Goal: Information Seeking & Learning: Learn about a topic

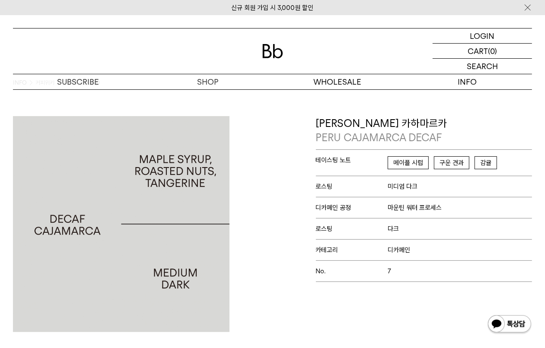
drag, startPoint x: 250, startPoint y: 270, endPoint x: 254, endPoint y: 254, distance: 17.3
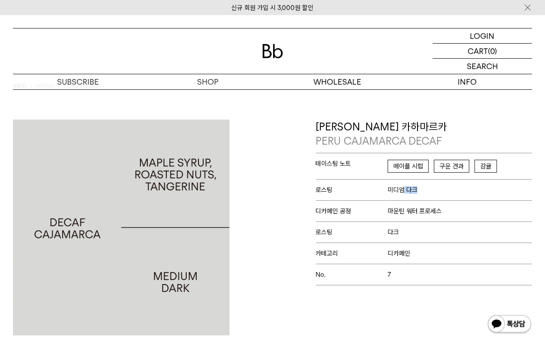
drag, startPoint x: 404, startPoint y: 181, endPoint x: 437, endPoint y: 189, distance: 33.4
click at [437, 189] on p "로스팅 미디엄 다크" at bounding box center [424, 189] width 216 height 21
drag, startPoint x: 409, startPoint y: 234, endPoint x: 422, endPoint y: 236, distance: 13.6
click at [422, 236] on p "로스팅 다크" at bounding box center [424, 232] width 216 height 21
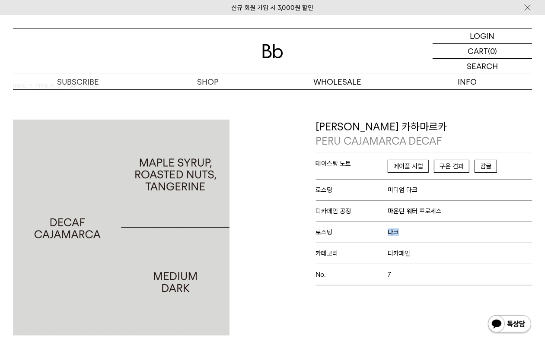
click at [422, 236] on p "로스팅 다크" at bounding box center [424, 232] width 216 height 21
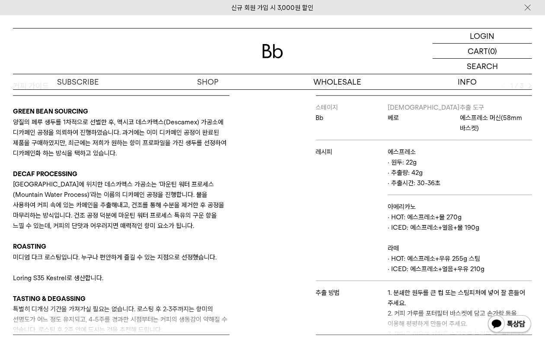
scroll to position [282, 0]
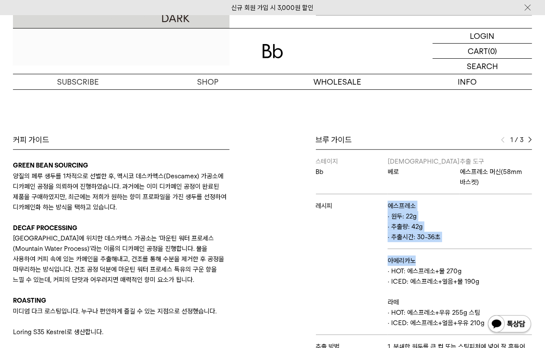
drag, startPoint x: 381, startPoint y: 202, endPoint x: 437, endPoint y: 260, distance: 81.3
click at [437, 260] on tbody "스테이지 Bb [PERSON_NAME] [PERSON_NAME] [PERSON_NAME] 에스프레소 머신(58mm 바스켓) 레시피 에스프레소 …" at bounding box center [424, 311] width 216 height 323
click at [437, 260] on p "아메리카노" at bounding box center [459, 261] width 144 height 10
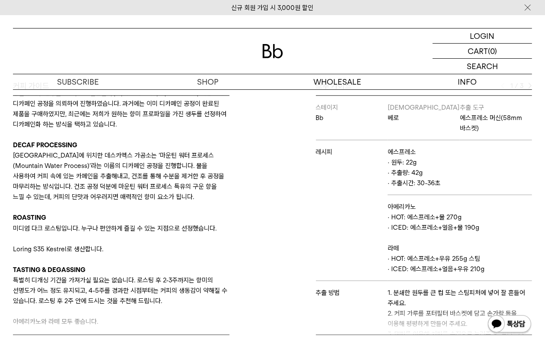
scroll to position [32, 0]
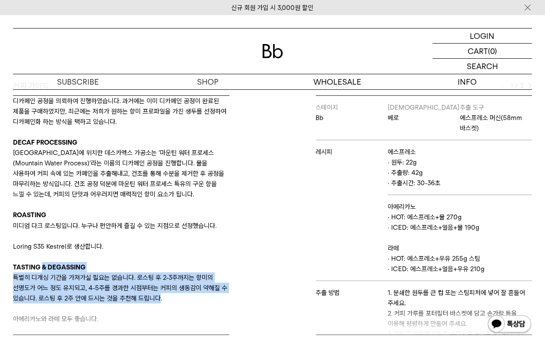
drag, startPoint x: 43, startPoint y: 264, endPoint x: 163, endPoint y: 296, distance: 124.4
click at [163, 296] on div "GREEN BEAN SOURCING 양질의 페루 생두를 1차적으로 선별한 후, 멕시코 데스카멕스(Descamex) 가공소에 디카페인 공정을 의…" at bounding box center [121, 200] width 216 height 250
click at [163, 296] on p "특별히 디개싱 기간을 가져가실 필요는 없습니다. 로스팅 후 2-3주까지는 향미의 선명도가 어느 정도 유지되고, 4-5주를 경과한 시점부터는 커…" at bounding box center [121, 288] width 216 height 31
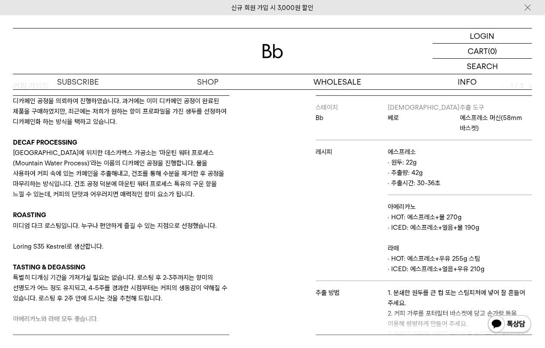
drag, startPoint x: 378, startPoint y: 163, endPoint x: 409, endPoint y: 173, distance: 32.4
click at [407, 173] on tr "레시피 에스프레소 · 원두: 22g · 추출량: 42g · 추출시간: 30-36초" at bounding box center [424, 167] width 216 height 55
click at [409, 174] on p "· 원두: 22g · 추출량: 42g · 추출시간: 30-36초" at bounding box center [459, 172] width 144 height 31
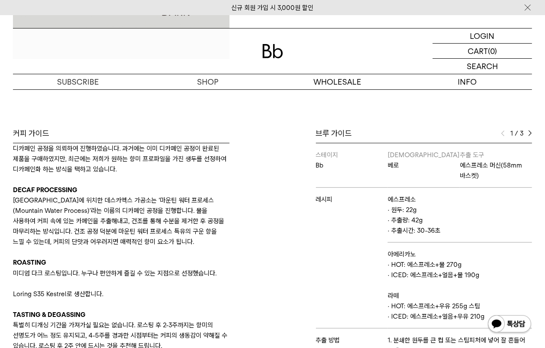
drag, startPoint x: 357, startPoint y: 198, endPoint x: 361, endPoint y: 184, distance: 13.8
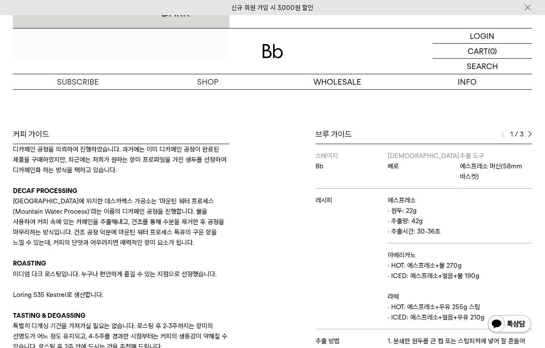
click at [364, 182] on td "스테이지 Bb" at bounding box center [352, 166] width 72 height 44
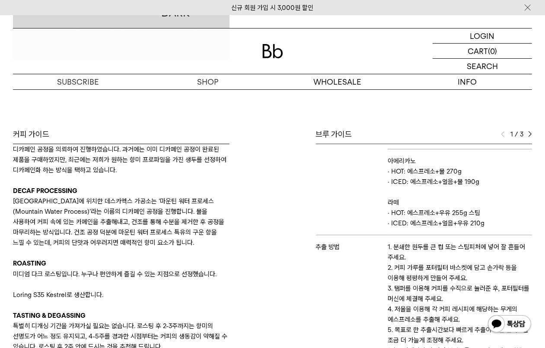
scroll to position [0, 0]
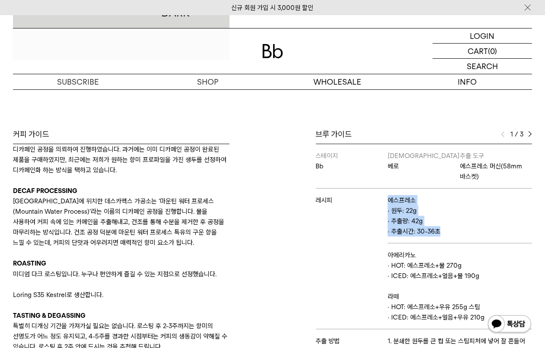
drag, startPoint x: 373, startPoint y: 209, endPoint x: 470, endPoint y: 251, distance: 105.4
click at [469, 251] on tbody "스테이지 Bb [PERSON_NAME] [PERSON_NAME] [PERSON_NAME] 에스프레소 머신(58mm 바스켓) 레시피 에스프레소 …" at bounding box center [424, 305] width 216 height 323
click at [470, 251] on p "아메리카노" at bounding box center [459, 255] width 144 height 10
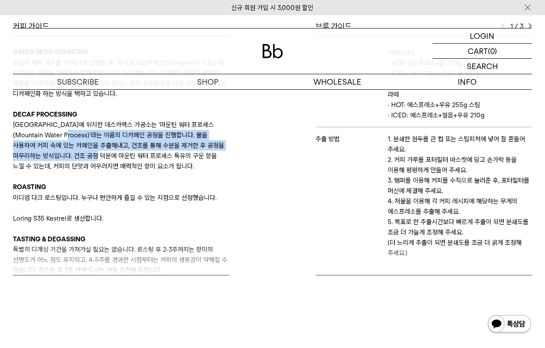
drag, startPoint x: 66, startPoint y: 140, endPoint x: 99, endPoint y: 154, distance: 36.0
click at [99, 154] on p "[GEOGRAPHIC_DATA]에 위치한 데스카멕스 가공소는 ‘마운틴 워터 프로세스(Mountain Water Process)’라는 이름의 디…" at bounding box center [121, 146] width 216 height 52
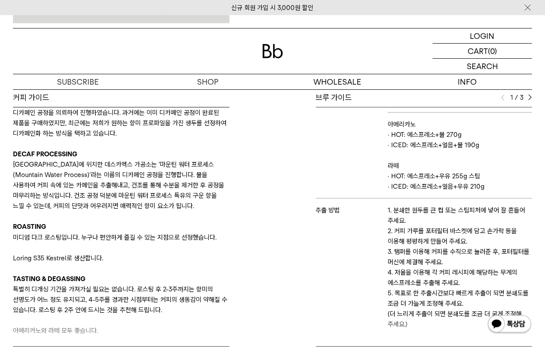
scroll to position [40, 0]
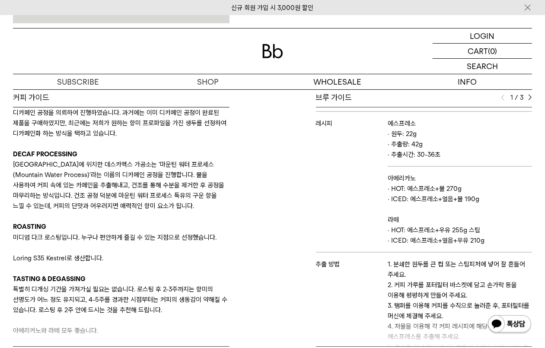
click at [462, 237] on p "· ICED: 에스프레소+얼음+우유 210g" at bounding box center [459, 240] width 144 height 10
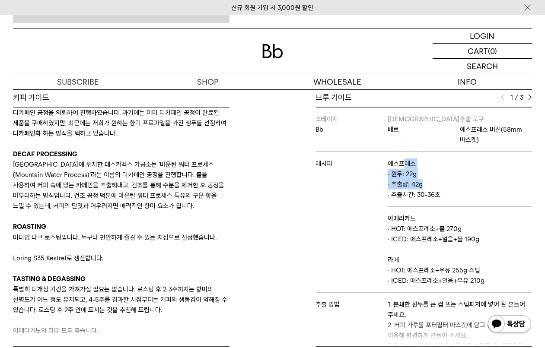
drag, startPoint x: 404, startPoint y: 166, endPoint x: 454, endPoint y: 186, distance: 53.3
click at [454, 186] on td "에스프레소 · 원두: 22g · 추출량: 42g · 추출시간: 30-36초" at bounding box center [459, 179] width 144 height 55
click at [454, 186] on p "· 원두: 22g · 추출량: 42g · 추출시간: 30-36초" at bounding box center [459, 184] width 144 height 31
drag, startPoint x: 422, startPoint y: 195, endPoint x: 463, endPoint y: 202, distance: 41.3
click at [463, 202] on td "에스프레소 · 원두: 22g · 추출량: 42g · 추출시간: 30-36초" at bounding box center [459, 179] width 144 height 55
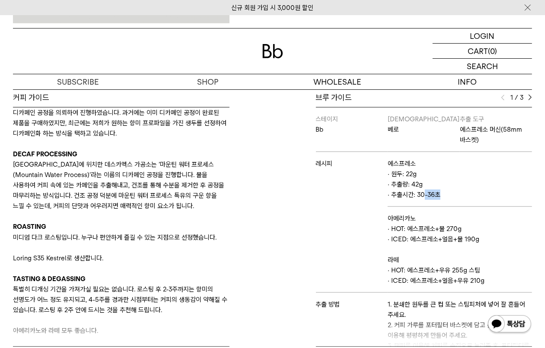
click at [463, 202] on td "에스프레소 · 원두: 22g · 추출량: 42g · 추출시간: 30-36초" at bounding box center [459, 179] width 144 height 55
